Goal: Connect with others: Establish contact or relationships with other users

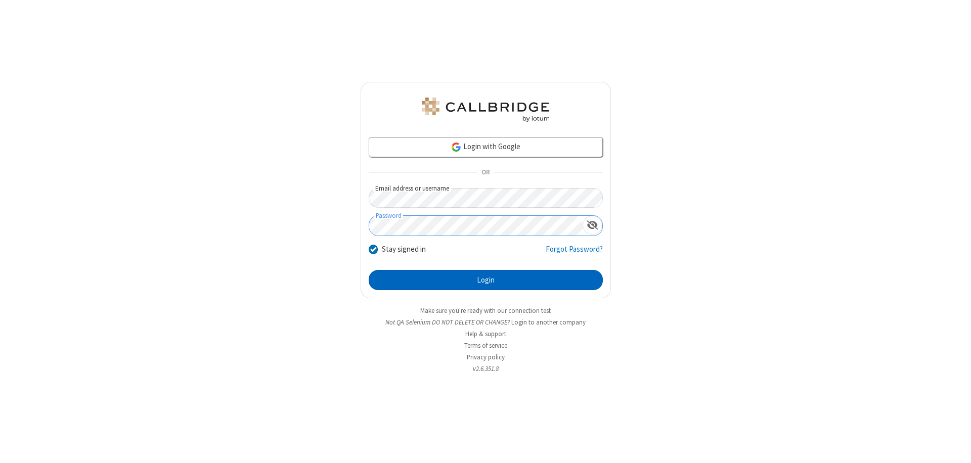
click at [485, 280] on button "Login" at bounding box center [486, 280] width 234 height 20
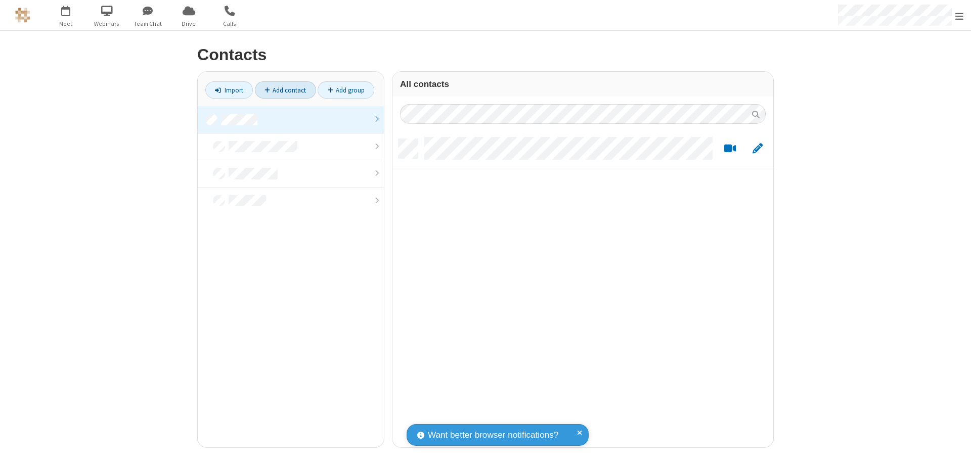
click at [285, 90] on link "Add contact" at bounding box center [285, 89] width 61 height 17
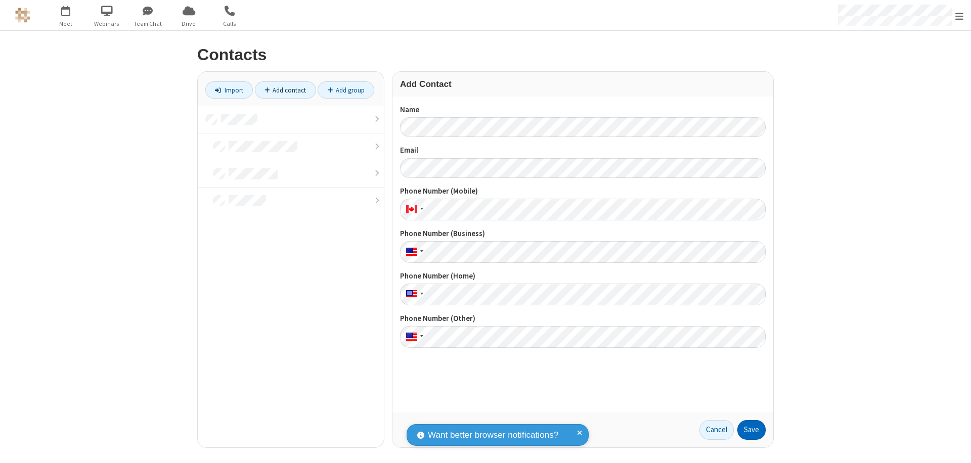
click at [751, 430] on button "Save" at bounding box center [751, 430] width 28 height 20
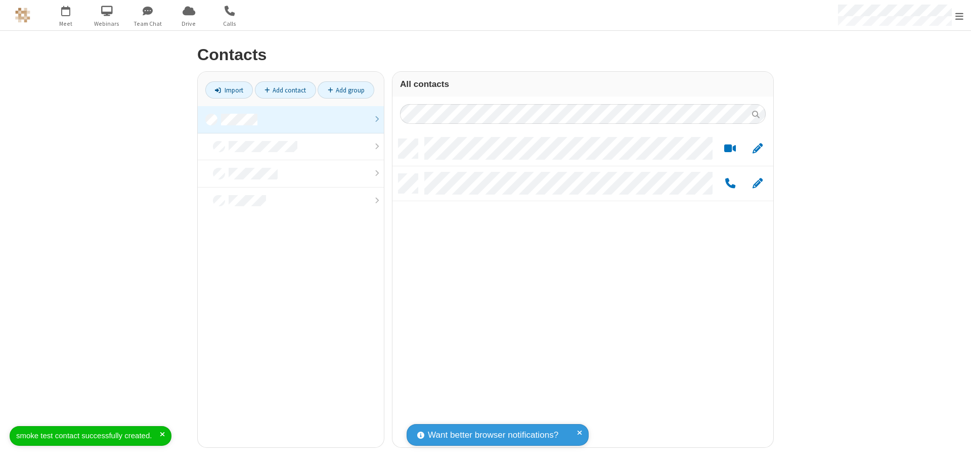
scroll to position [308, 373]
click at [285, 90] on link "Add contact" at bounding box center [285, 89] width 61 height 17
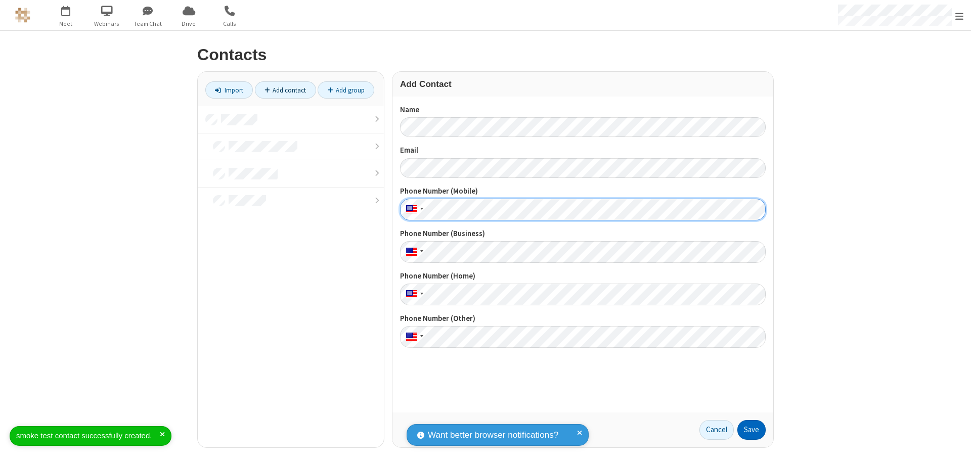
click at [751, 430] on button "Save" at bounding box center [751, 430] width 28 height 20
